Goal: Task Accomplishment & Management: Complete application form

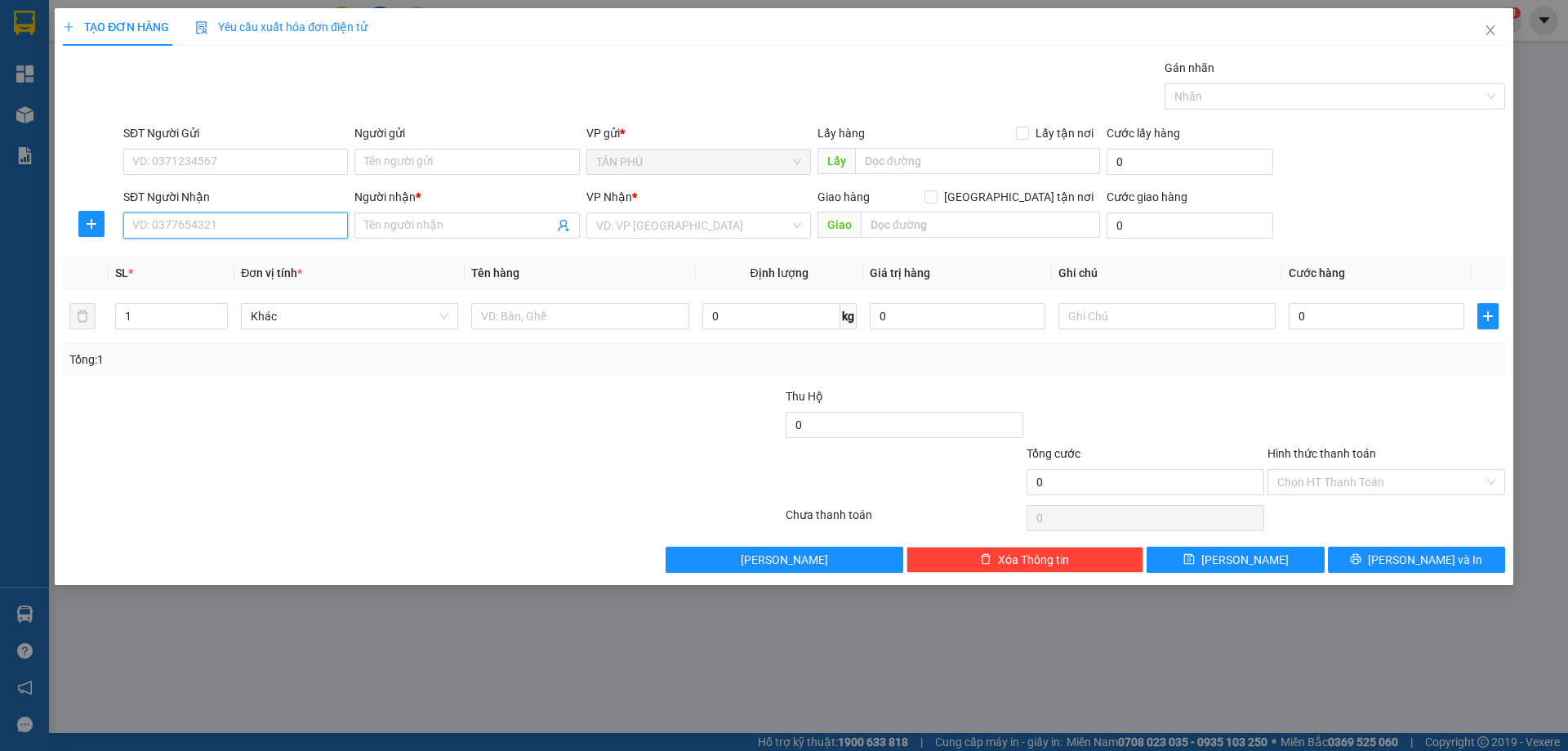
click at [259, 235] on input "SĐT Người Nhận" at bounding box center [236, 225] width 224 height 26
type input "0915594446"
click at [409, 231] on input "Người nhận *" at bounding box center [458, 225] width 189 height 18
type input "TRÚC MAI"
click at [690, 218] on input "search" at bounding box center [693, 225] width 193 height 24
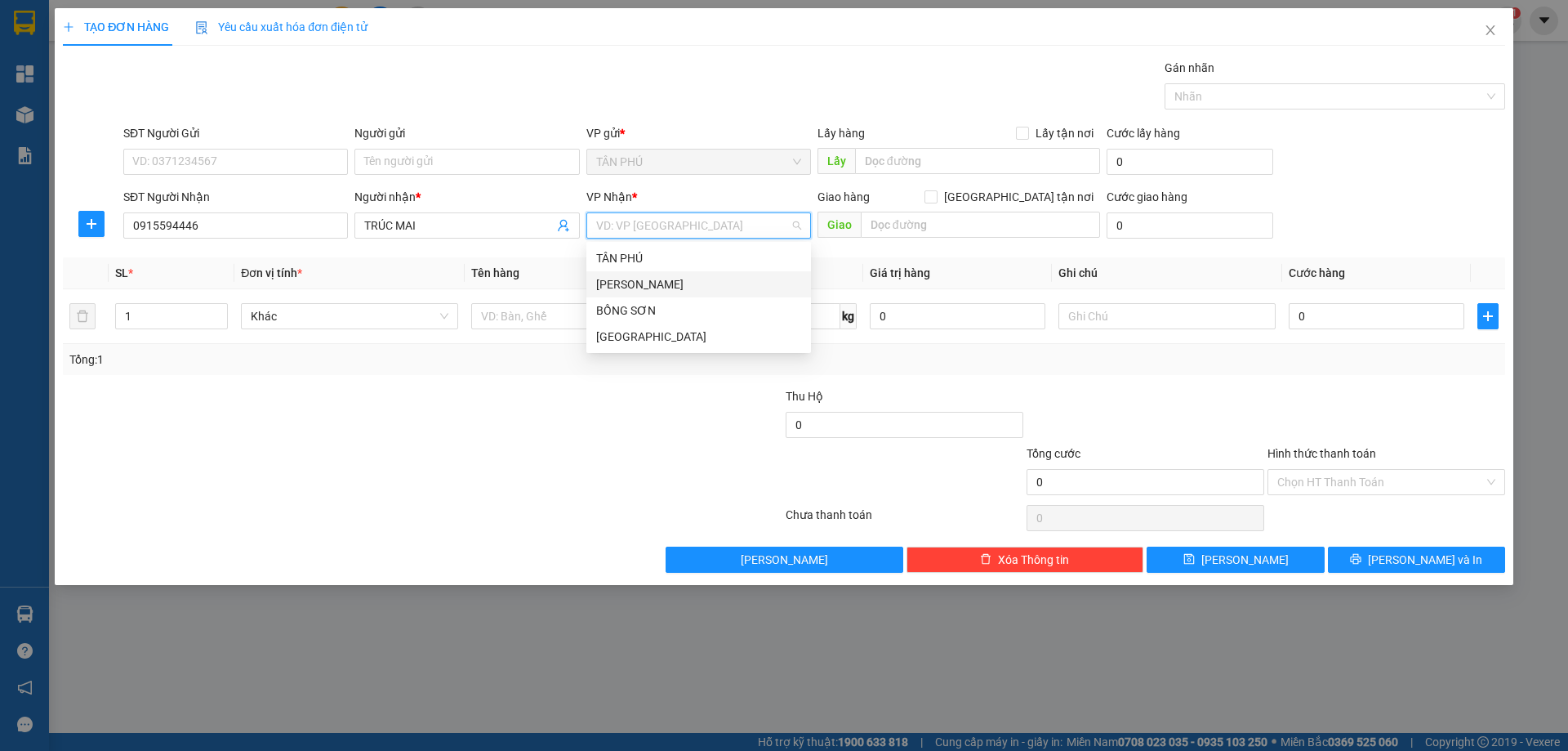
click at [681, 287] on div "[PERSON_NAME]" at bounding box center [699, 284] width 205 height 18
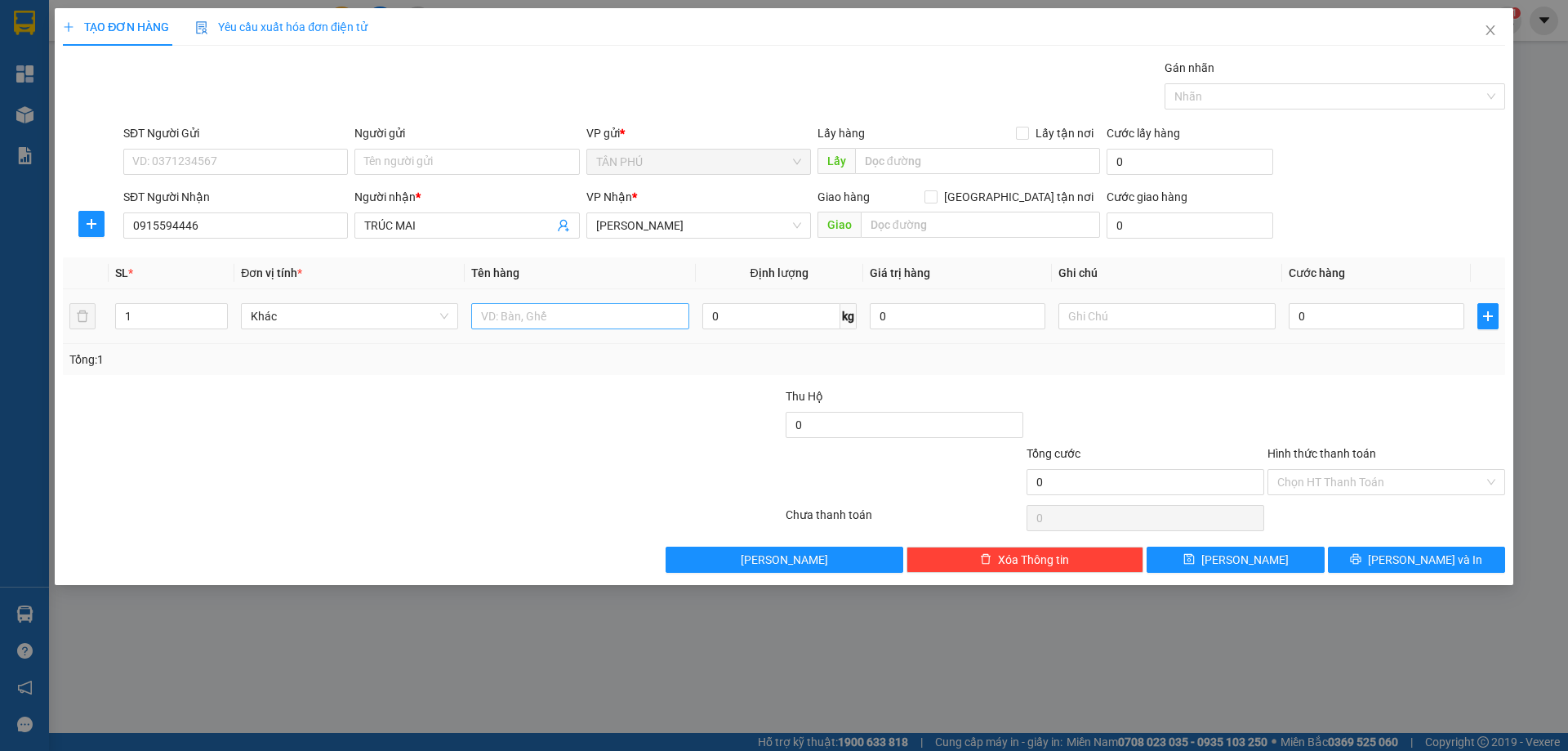
drag, startPoint x: 530, startPoint y: 288, endPoint x: 516, endPoint y: 319, distance: 34.0
click at [521, 312] on table "SL * Đơn vị tính * Tên hàng Định lượng Giá trị hàng Ghi chú Cước hàng 1 Khác 0 …" at bounding box center [784, 301] width 1442 height 87
click at [512, 321] on input "text" at bounding box center [580, 316] width 218 height 26
type input "1 KIỆN"
click at [1142, 314] on input "text" at bounding box center [1167, 316] width 218 height 26
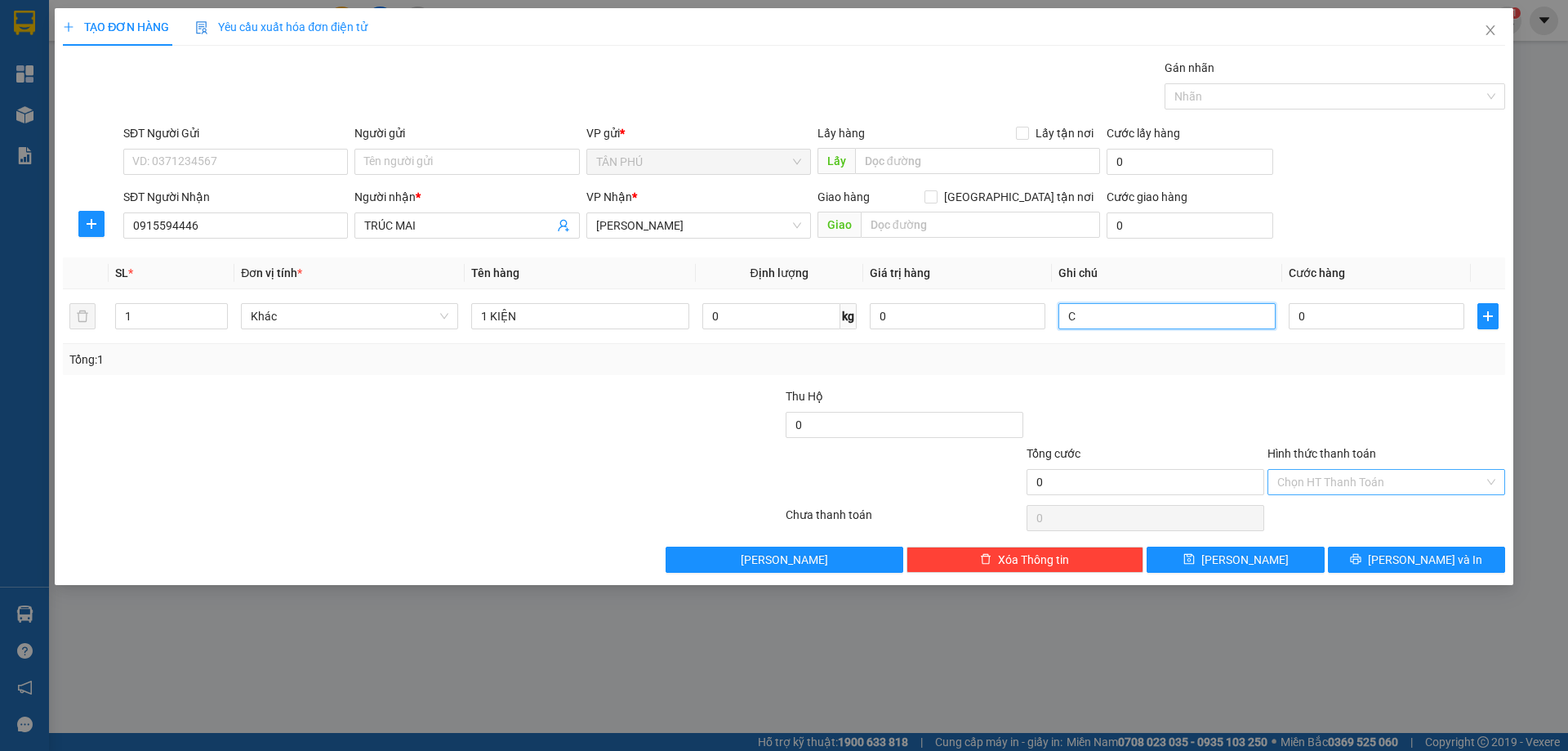
type input "C"
click at [1337, 476] on input "Hình thức thanh toán" at bounding box center [1381, 481] width 207 height 24
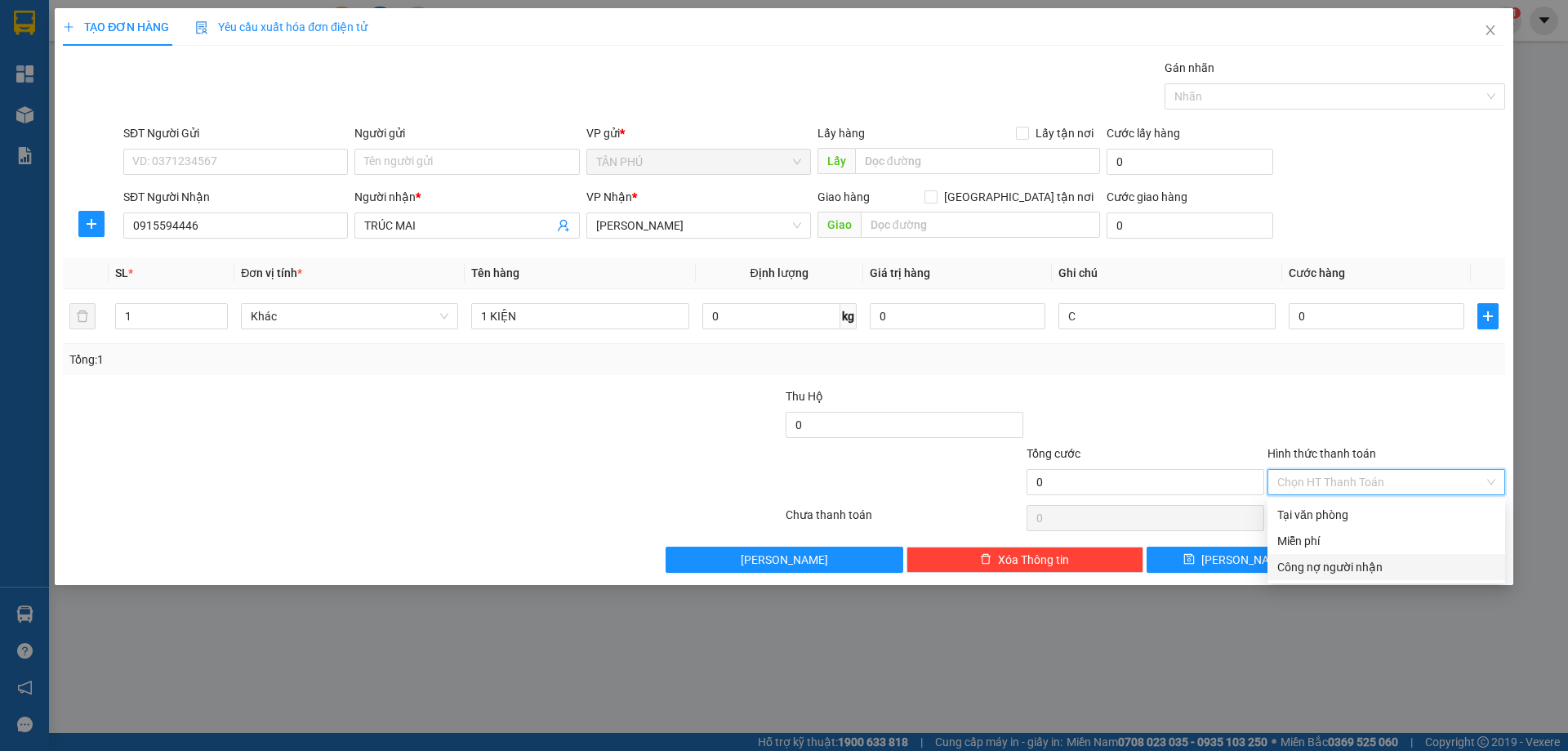
click at [1352, 557] on div "Công nợ người nhận" at bounding box center [1387, 566] width 238 height 26
click at [1346, 480] on span "Công nợ người nhận" at bounding box center [1387, 481] width 218 height 24
click at [1346, 530] on div "Miễn phí" at bounding box center [1387, 540] width 238 height 26
click at [1379, 558] on button "[PERSON_NAME] và In" at bounding box center [1416, 559] width 177 height 26
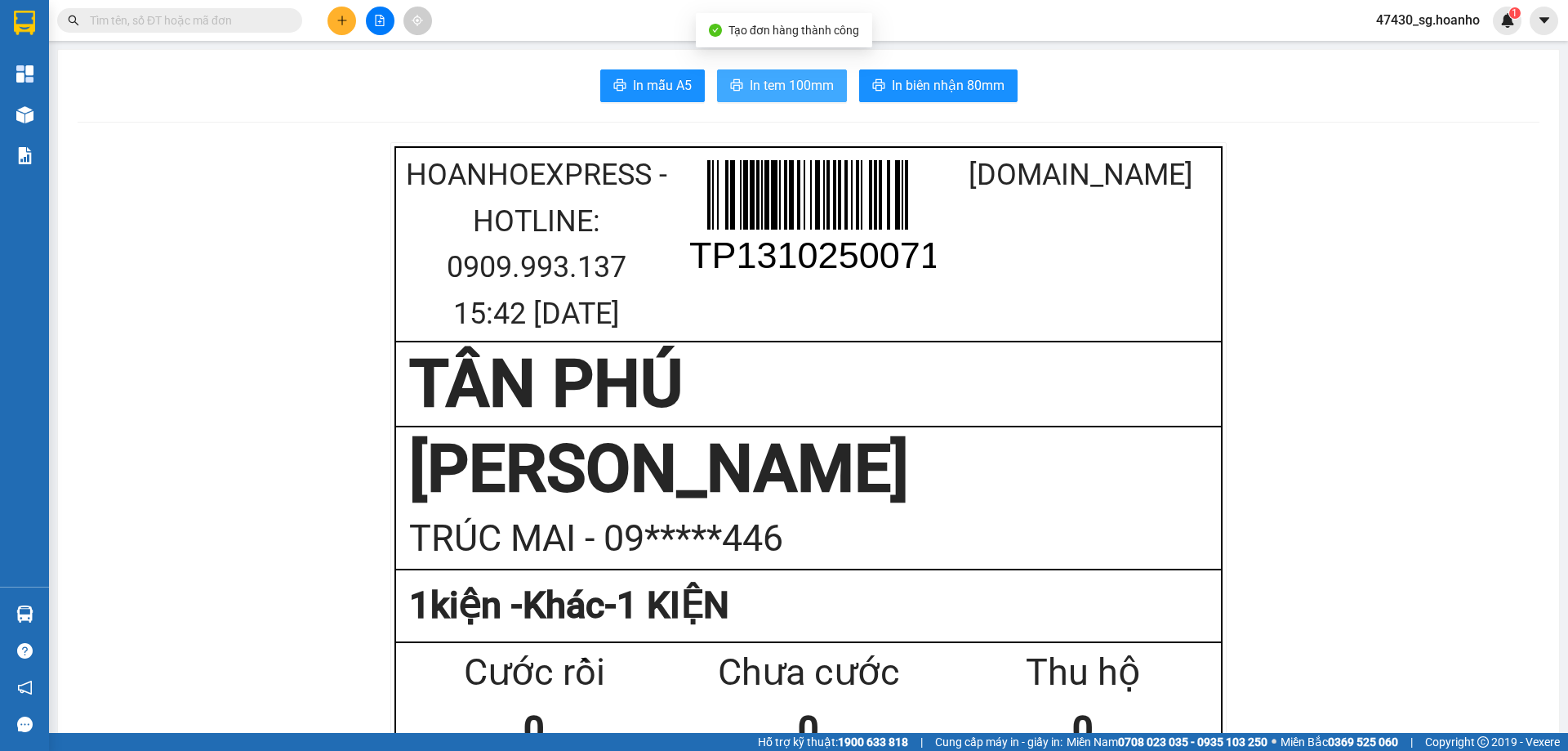
click at [772, 83] on span "In tem 100mm" at bounding box center [792, 85] width 84 height 20
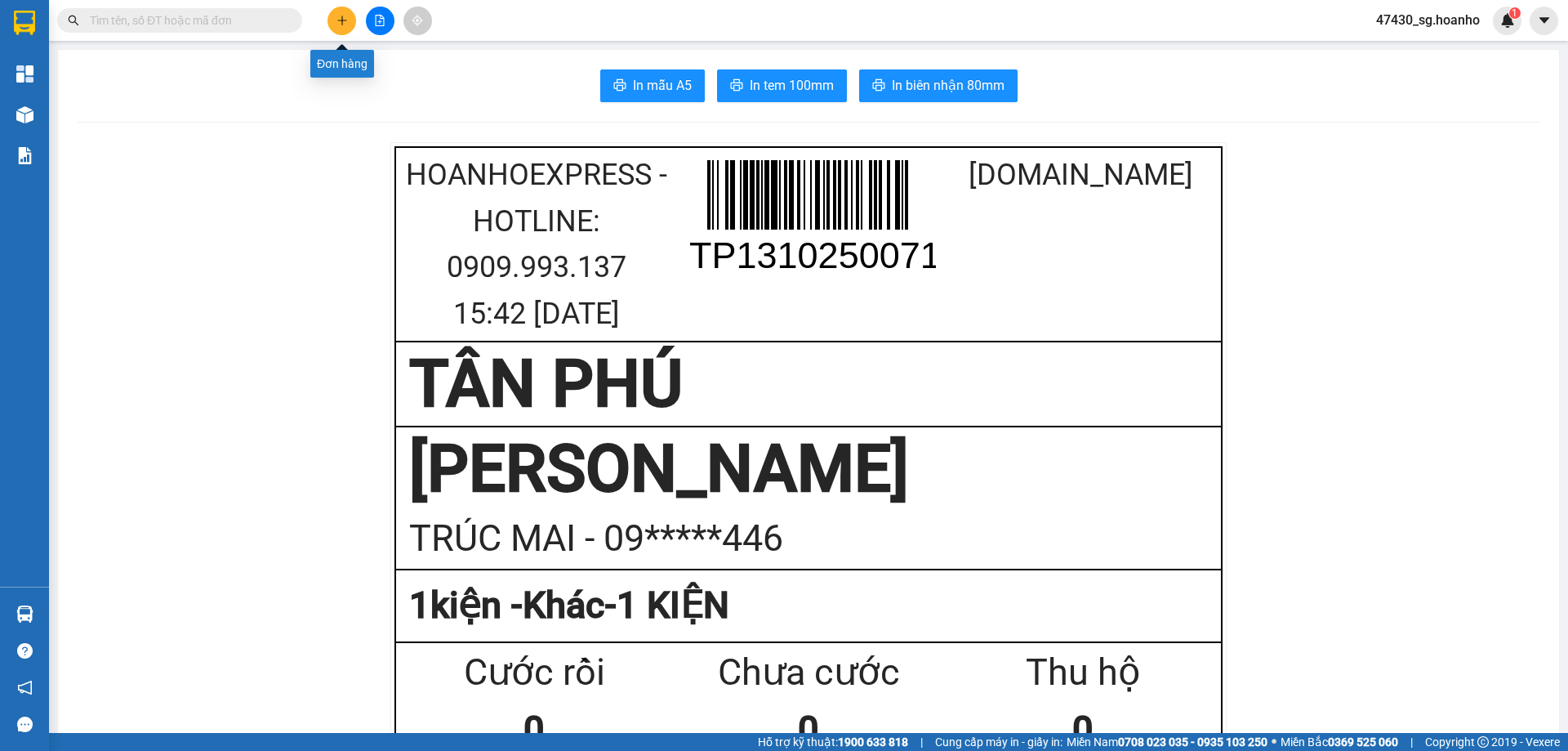
click at [340, 31] on button at bounding box center [342, 21] width 29 height 29
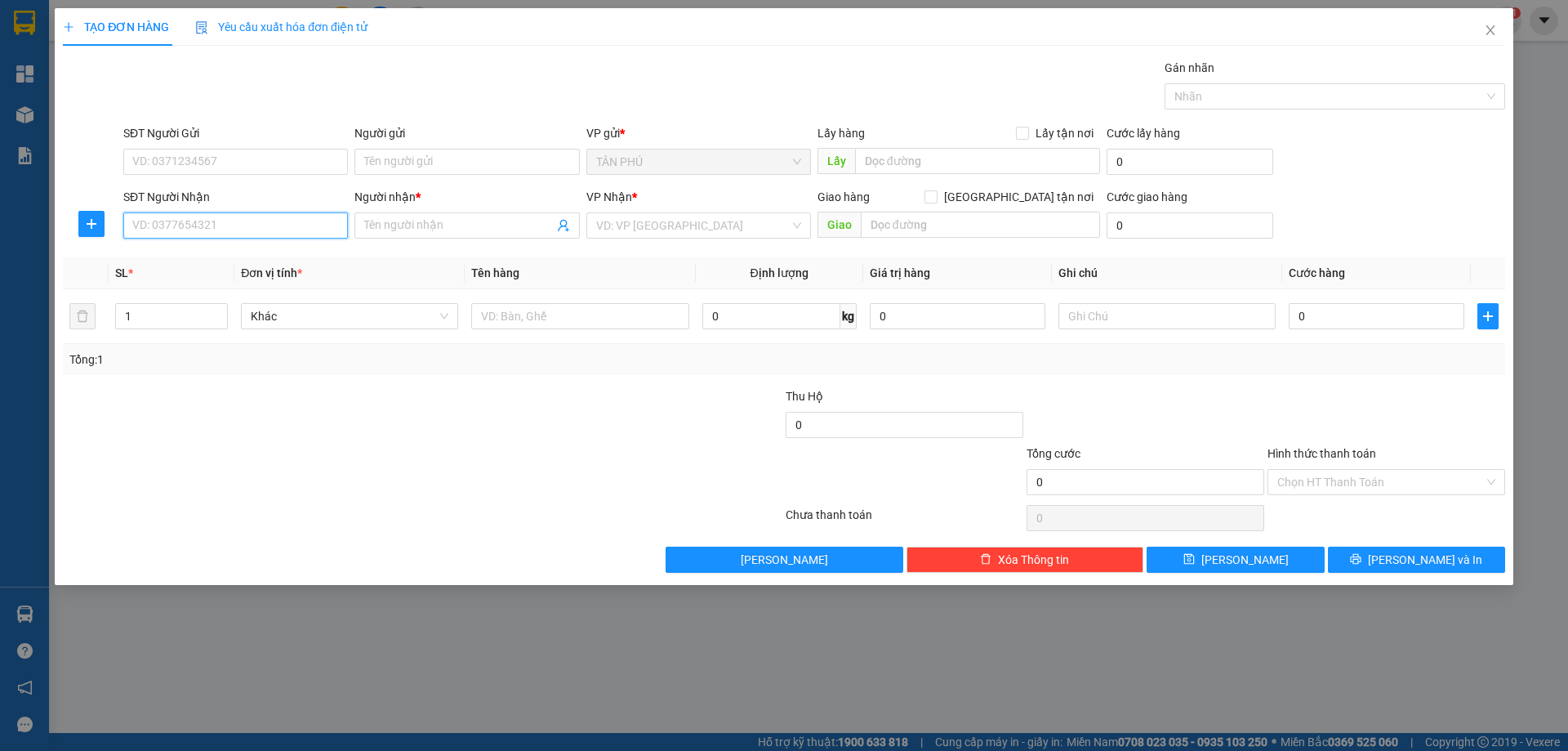
drag, startPoint x: 298, startPoint y: 232, endPoint x: 318, endPoint y: 223, distance: 21.9
click at [298, 232] on input "SĐT Người Nhận" at bounding box center [236, 225] width 224 height 26
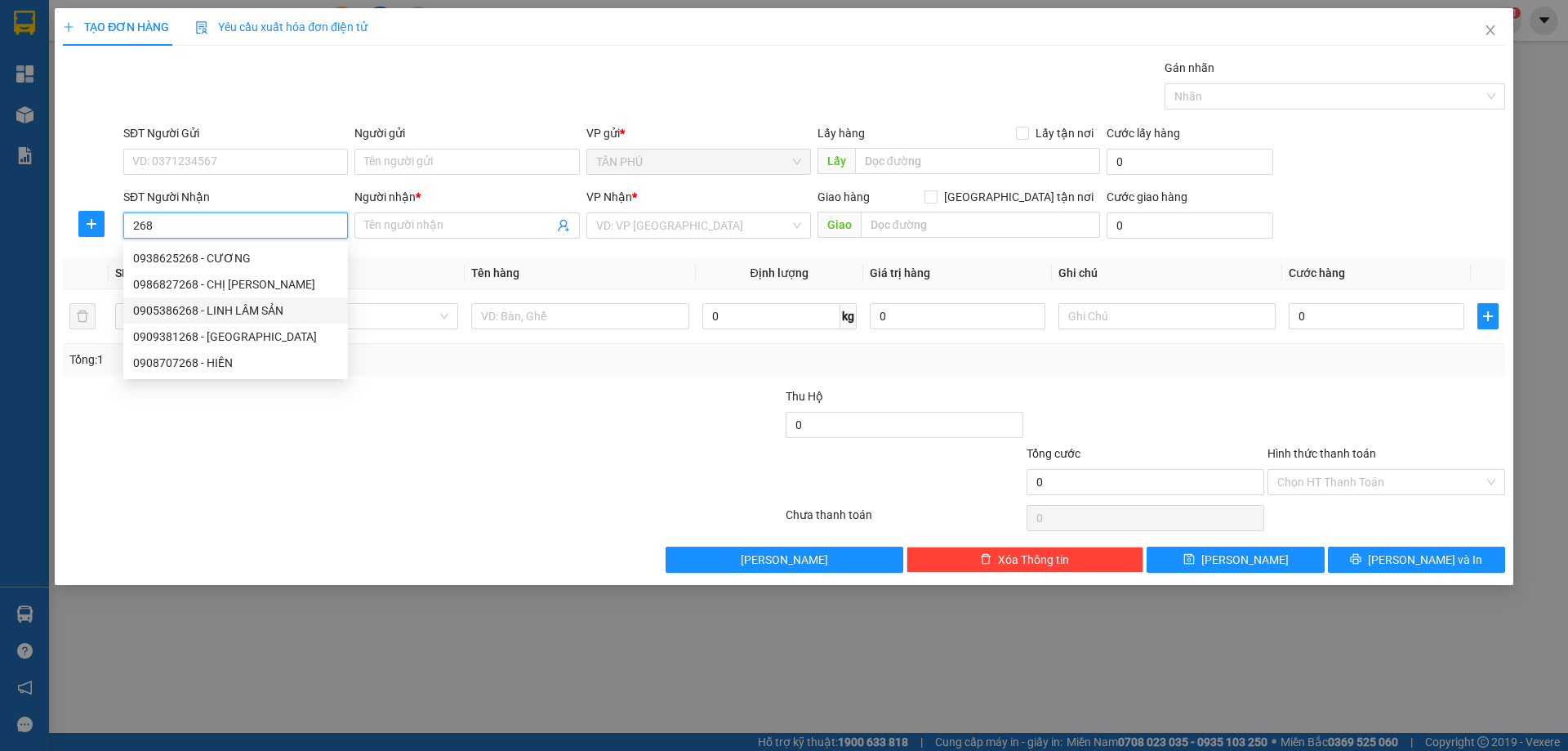
click at [297, 317] on div "0905386268 - LINH LÂM SẢN" at bounding box center [236, 310] width 205 height 18
type input "0905386268"
type input "LINH LÂM SẢN"
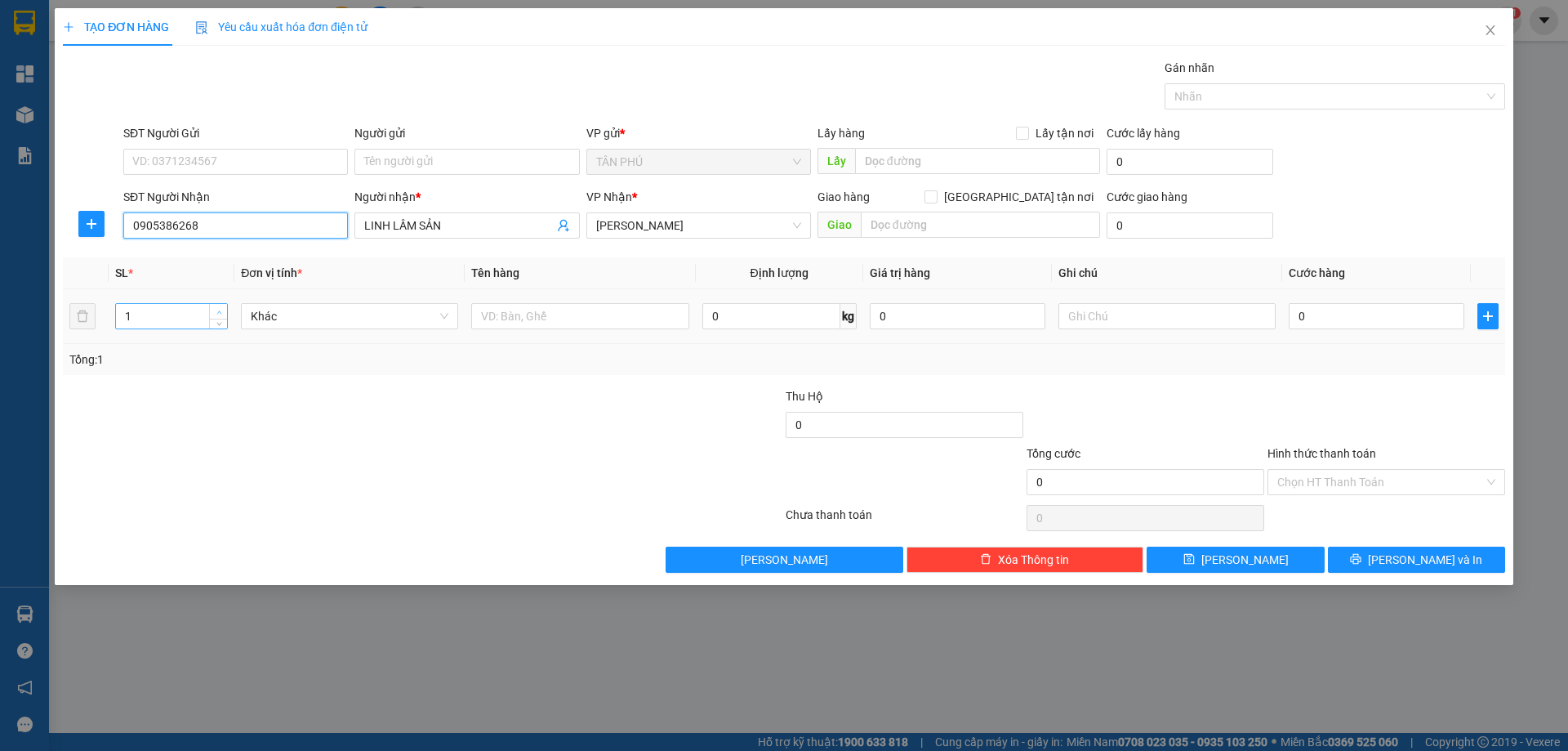
type input "0905386268"
type input "2"
click at [215, 309] on span "up" at bounding box center [218, 312] width 10 height 10
click at [546, 319] on input "text" at bounding box center [580, 316] width 218 height 26
type input "2BAO"
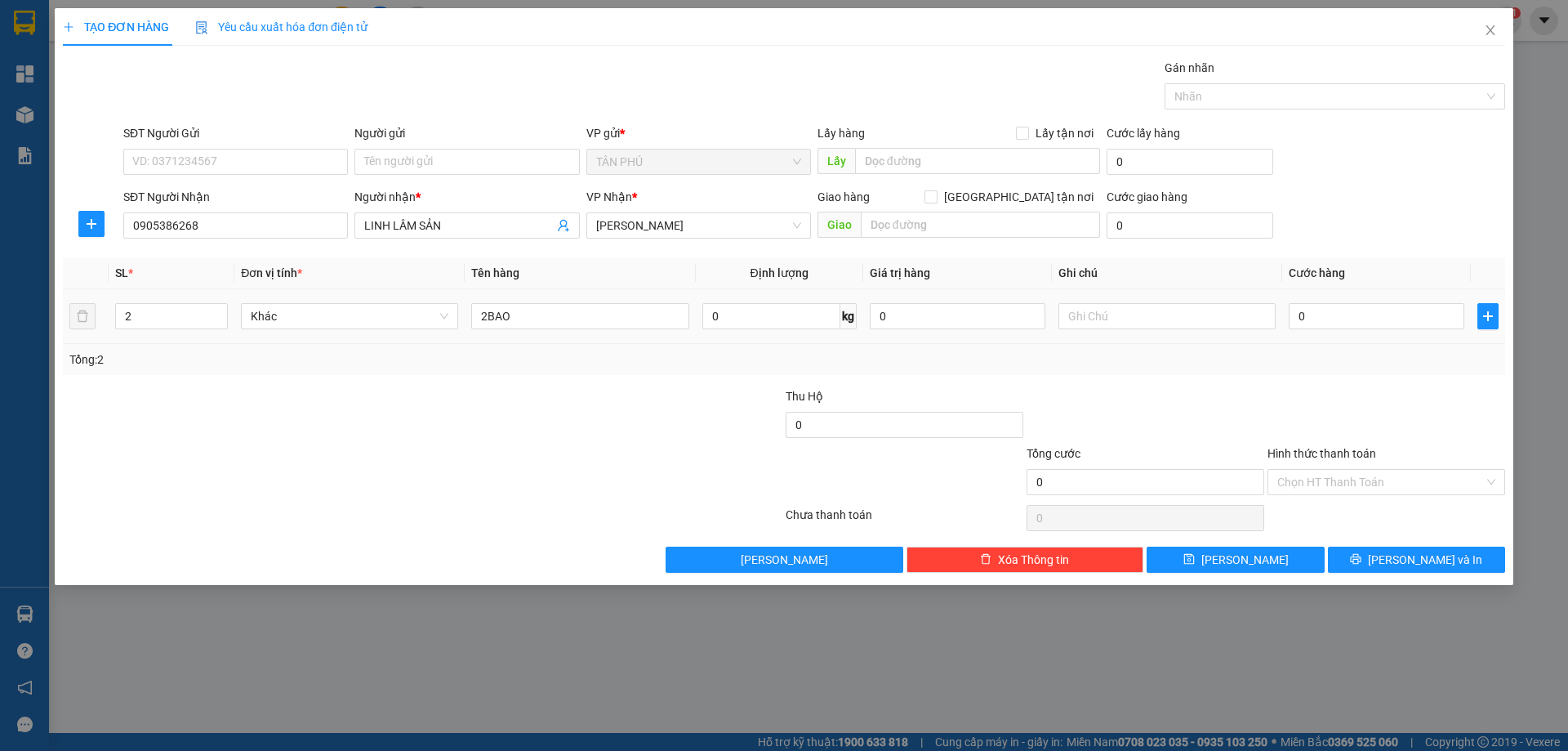
click at [1100, 330] on div at bounding box center [1167, 316] width 218 height 33
click at [1101, 317] on input "text" at bounding box center [1167, 316] width 218 height 26
type input "C"
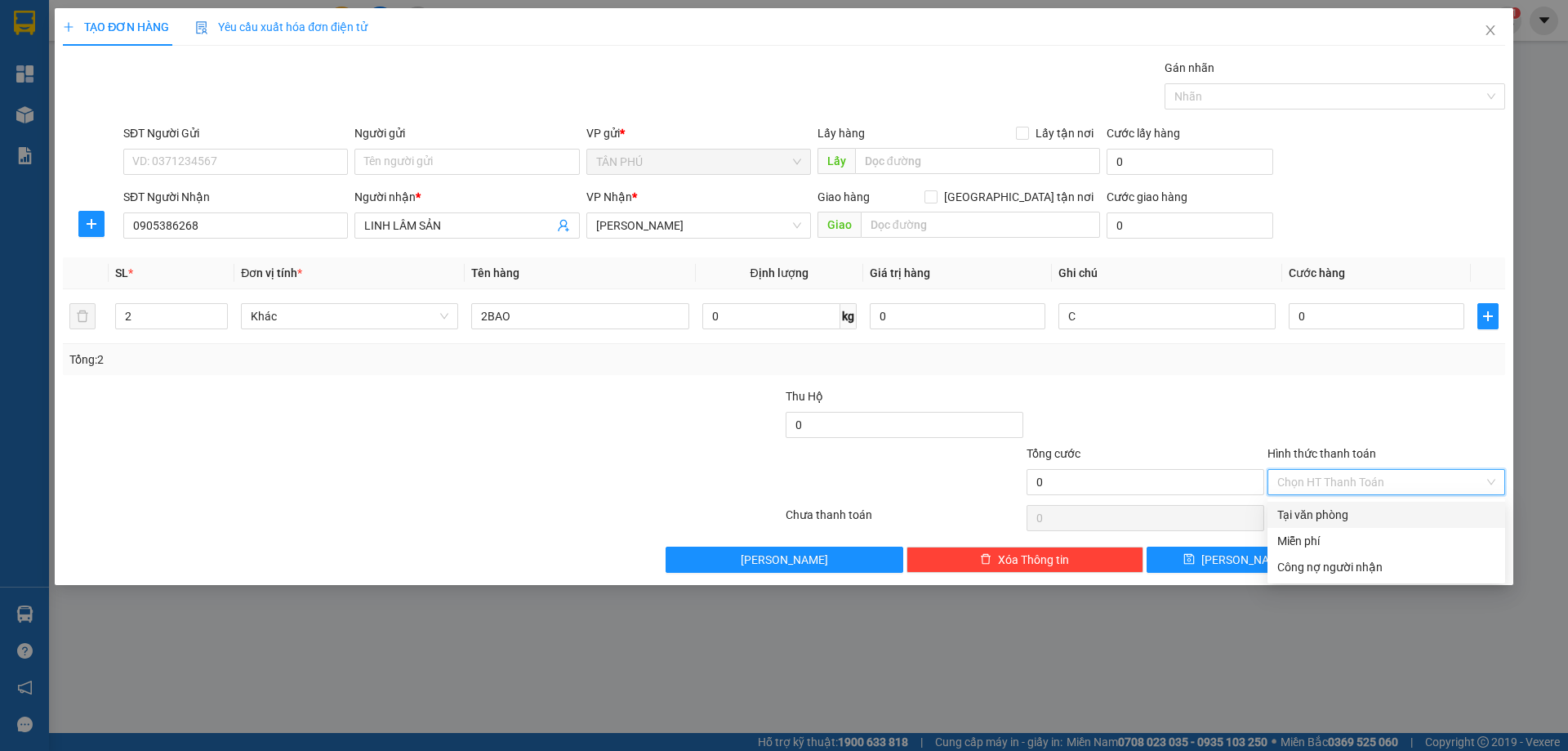
click at [1352, 477] on input "Hình thức thanh toán" at bounding box center [1381, 481] width 207 height 24
click at [1326, 544] on div "Miễn phí" at bounding box center [1387, 540] width 218 height 18
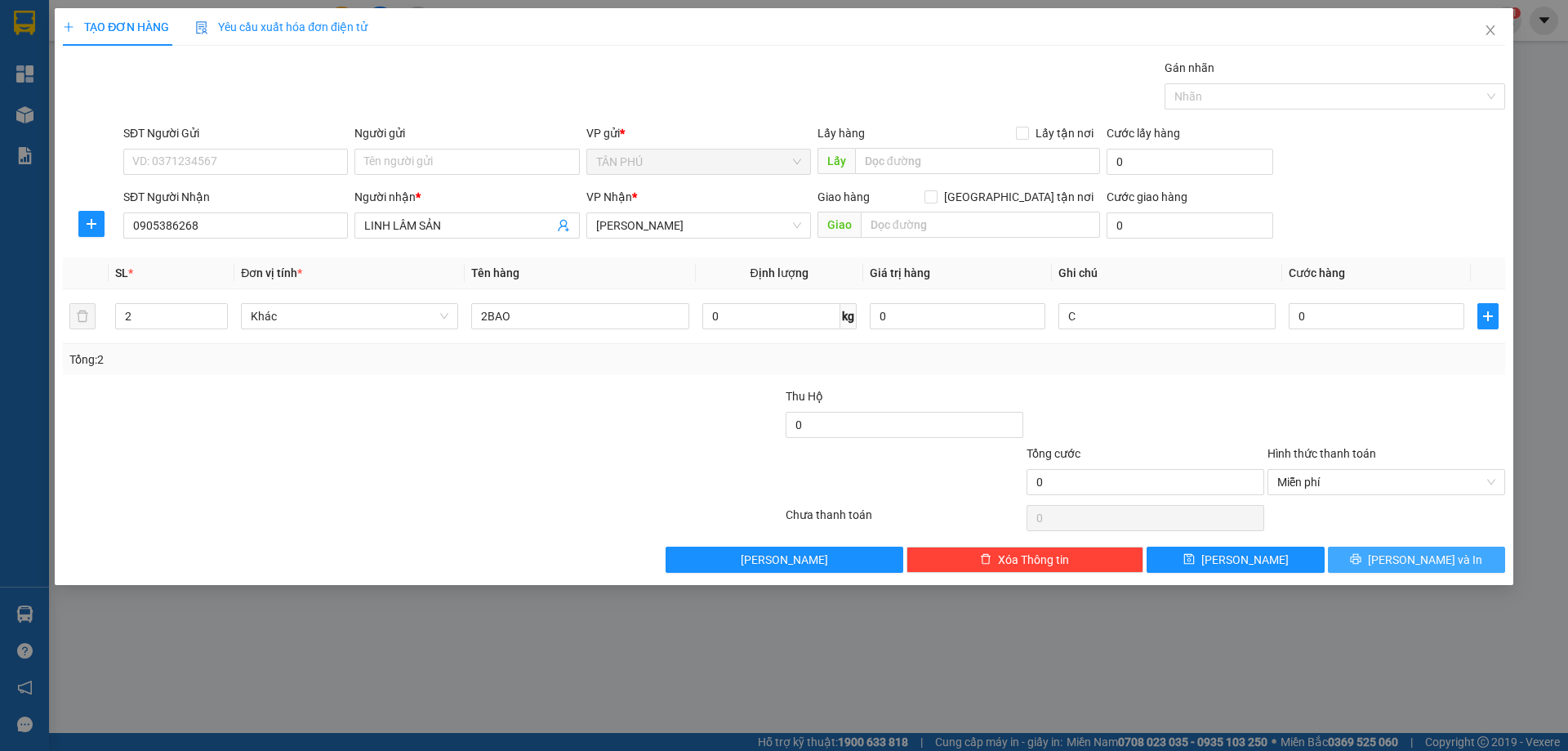
click at [1378, 557] on button "[PERSON_NAME] và In" at bounding box center [1416, 559] width 177 height 26
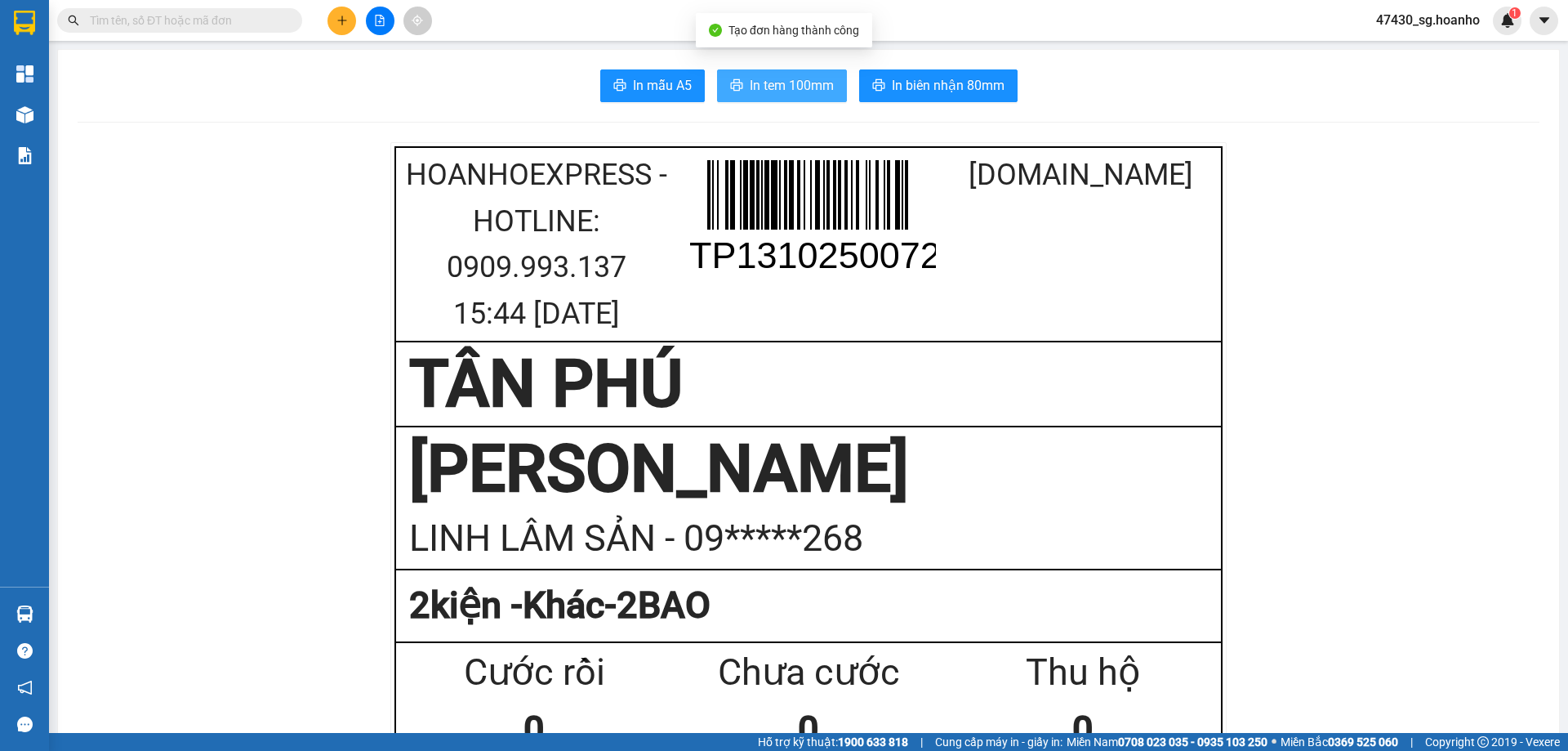
click at [750, 92] on span "In tem 100mm" at bounding box center [792, 85] width 84 height 20
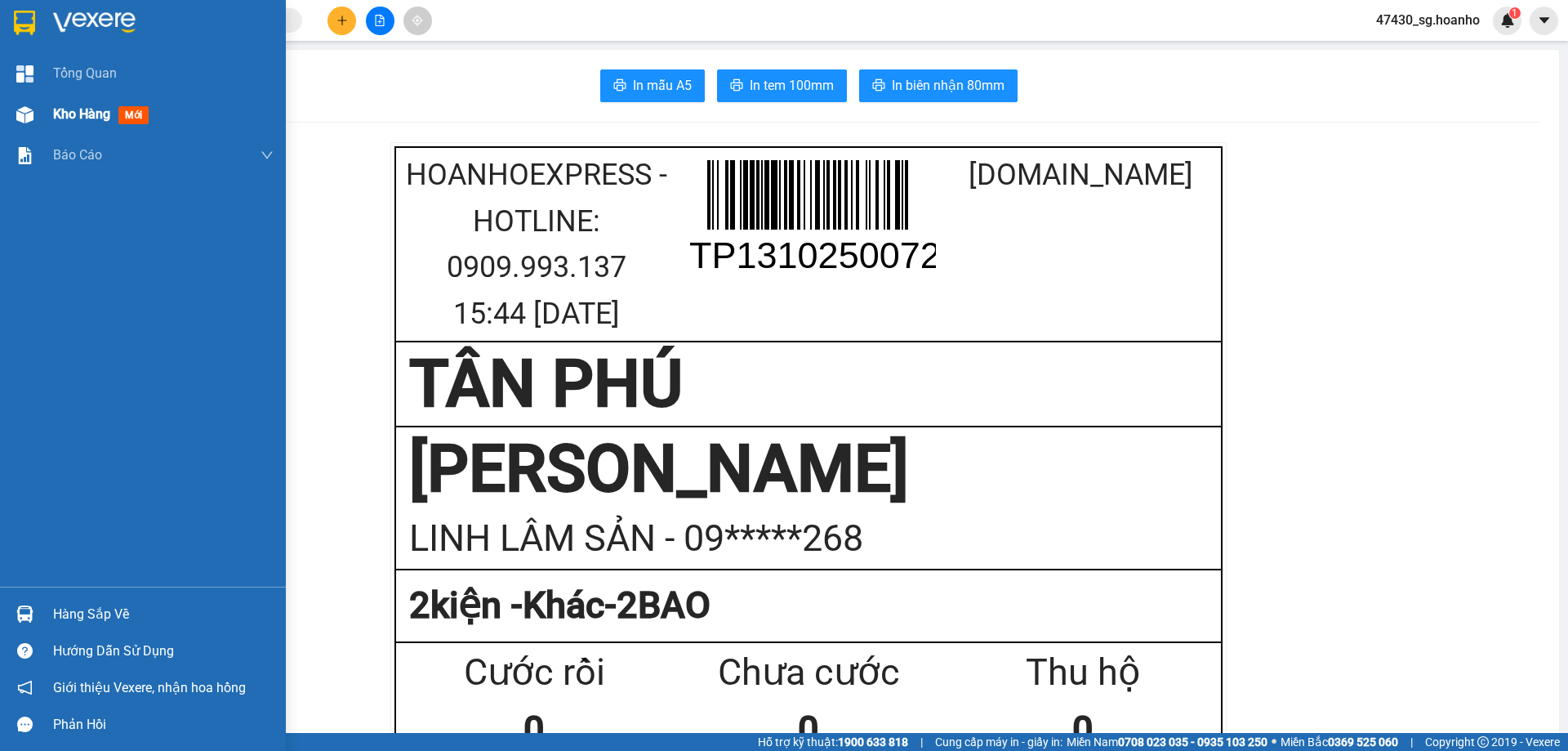
click at [62, 113] on span "Kho hàng" at bounding box center [81, 114] width 57 height 15
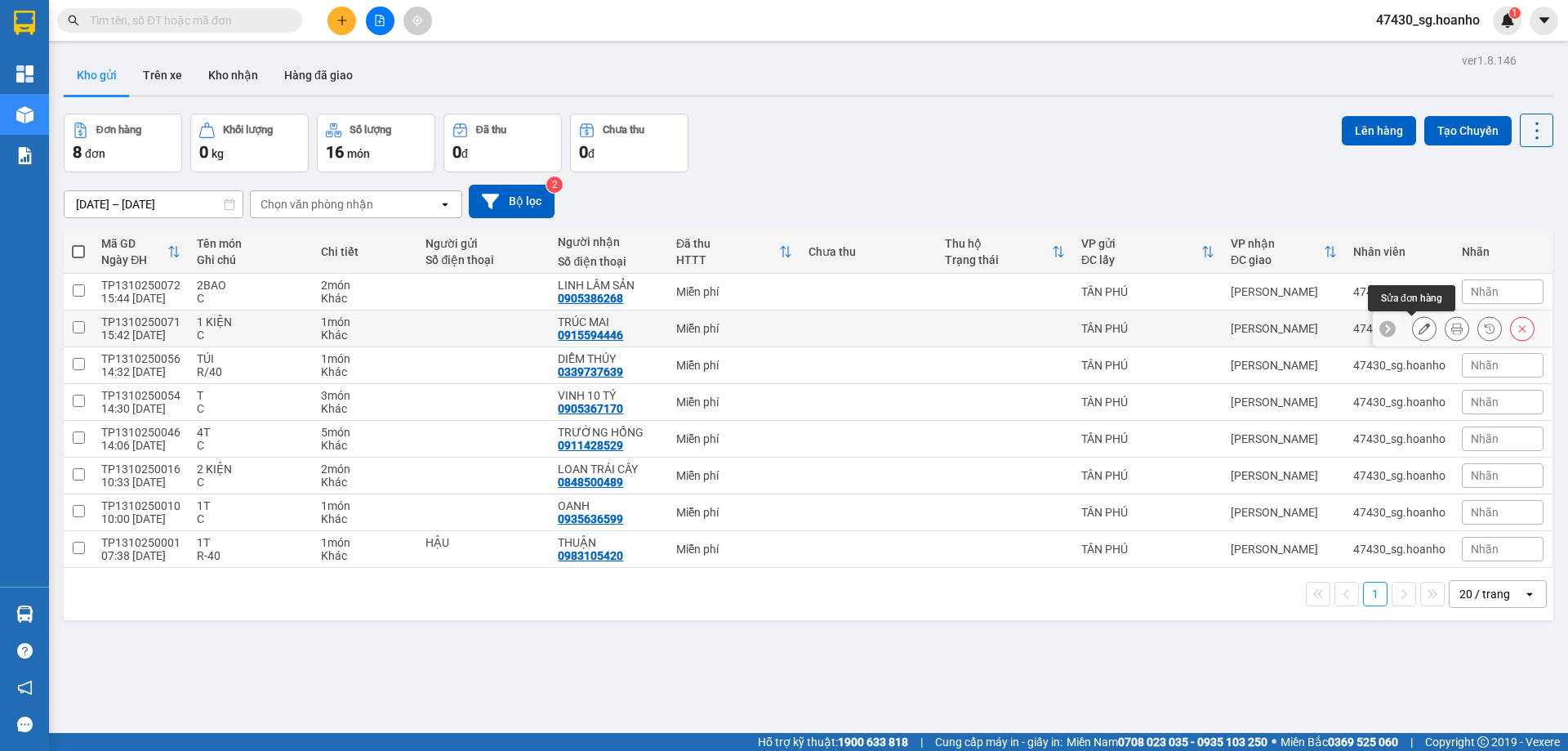
click at [1418, 324] on button at bounding box center [1425, 329] width 23 height 29
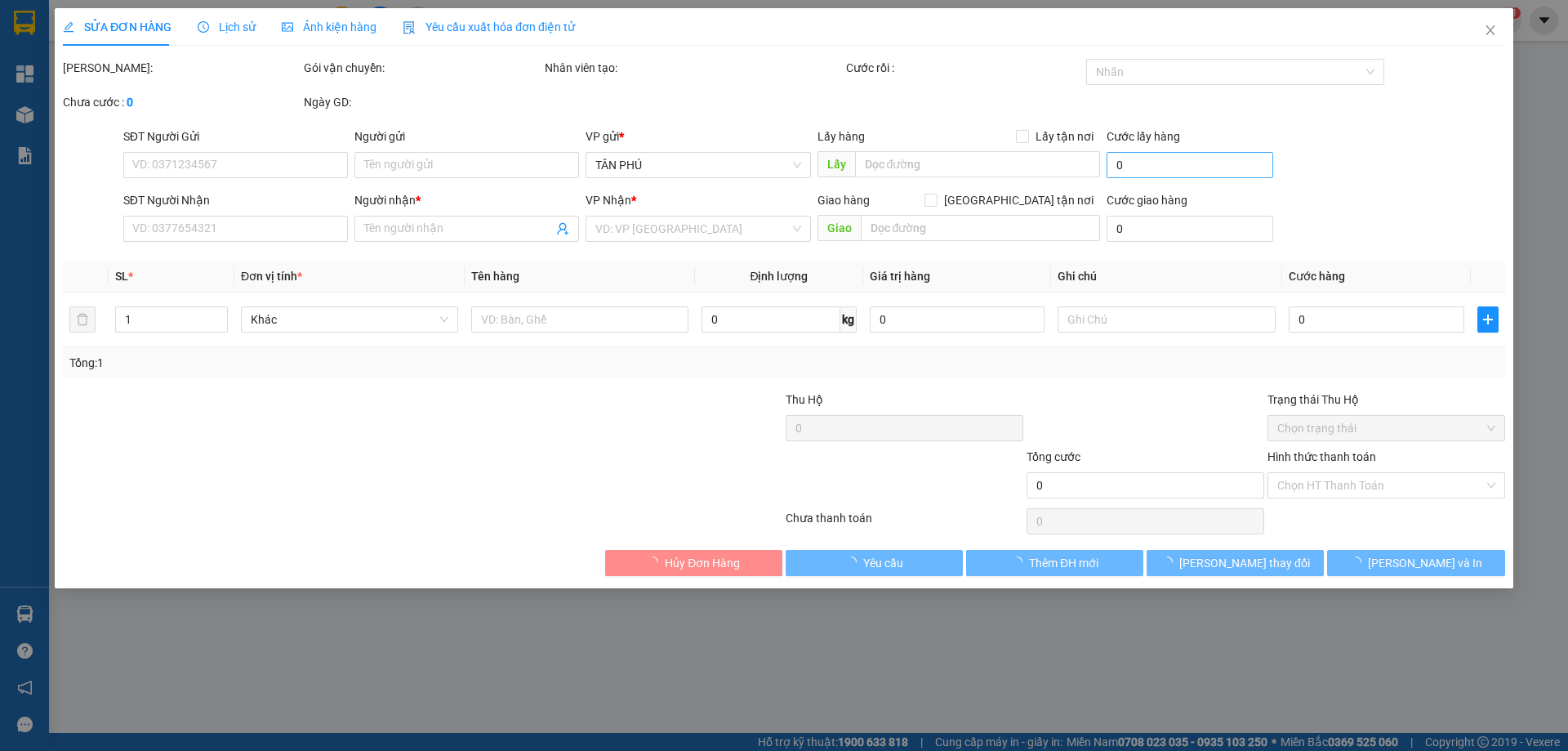
type input "0915594446"
type input "TRÚC MAI"
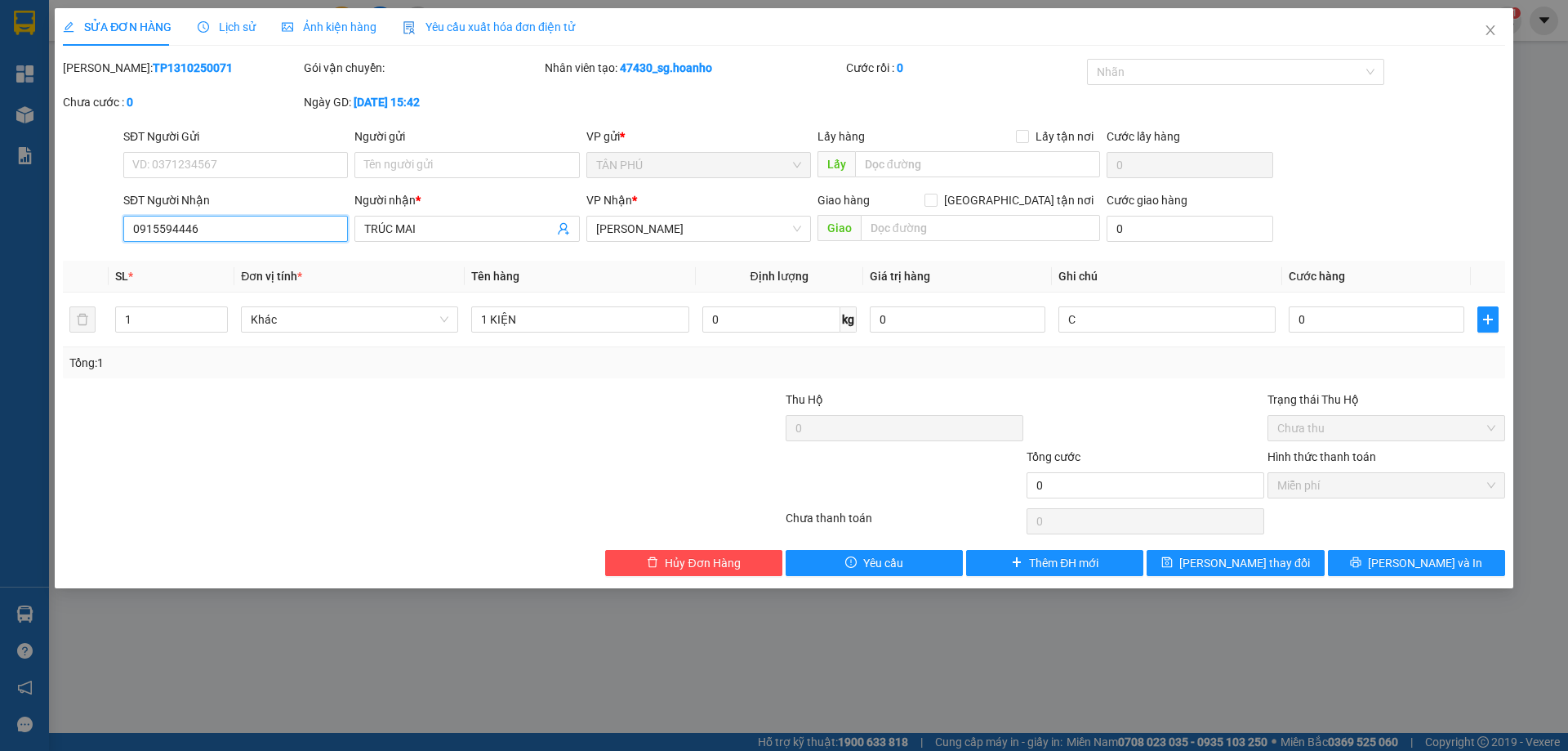
click at [202, 231] on input "0915594446" at bounding box center [236, 228] width 224 height 26
type input "0915094446"
click at [1372, 556] on button "[PERSON_NAME] và In" at bounding box center [1416, 563] width 177 height 26
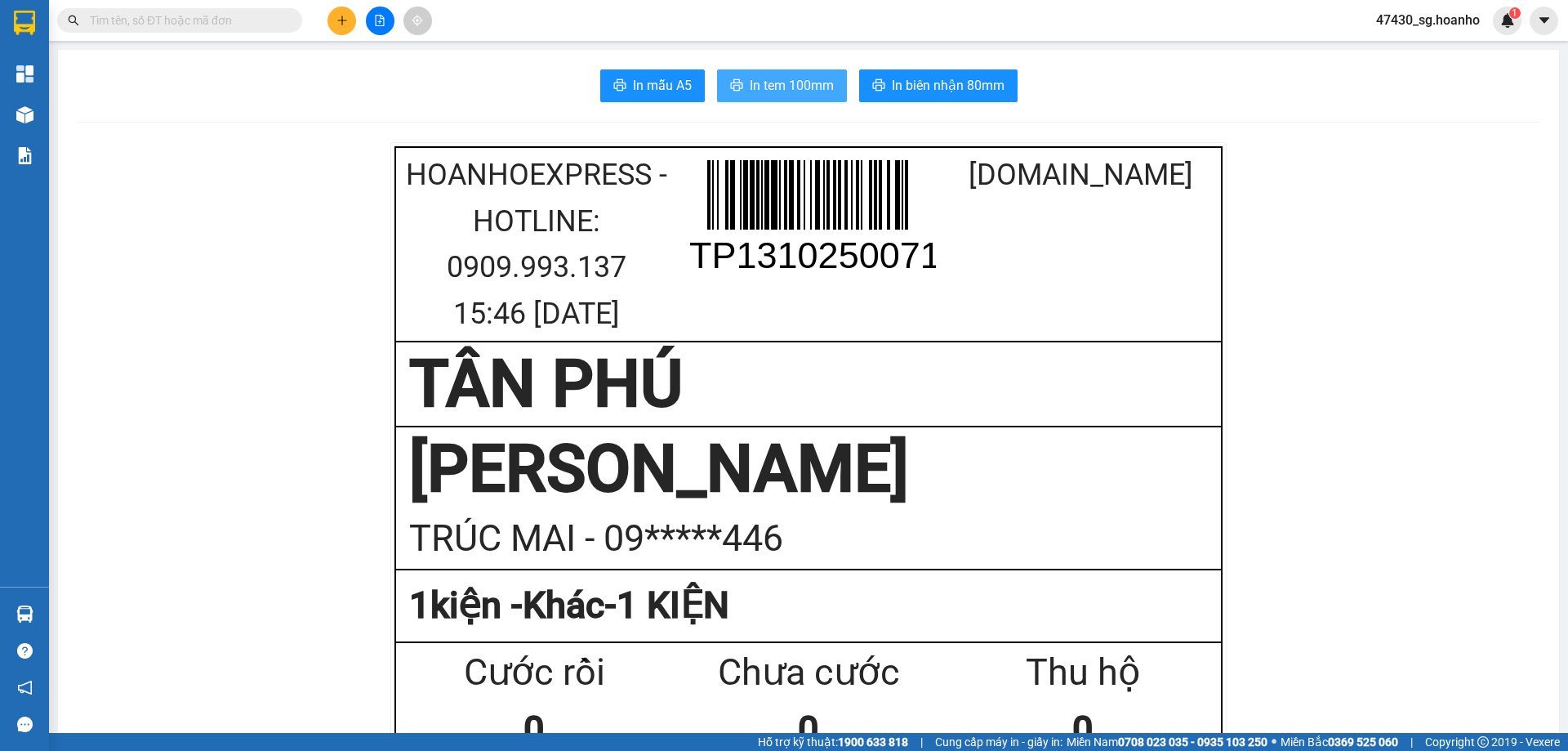
click at [811, 84] on span "In tem 100mm" at bounding box center [792, 85] width 84 height 20
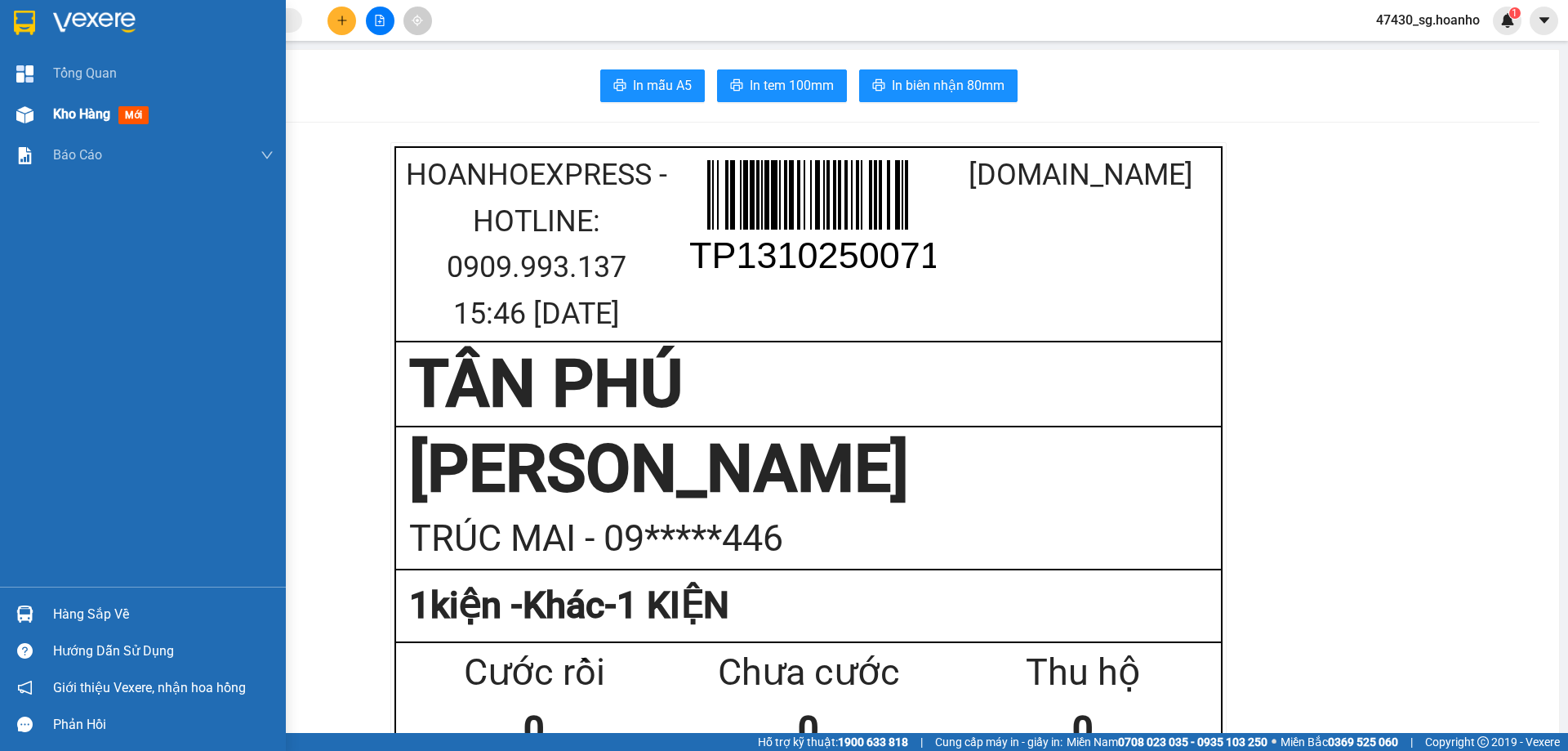
click at [46, 119] on div "Kho hàng mới" at bounding box center [143, 114] width 286 height 41
